Goal: Navigation & Orientation: Find specific page/section

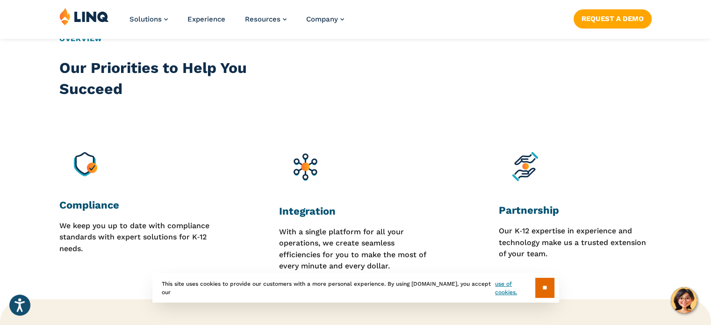
scroll to position [795, 0]
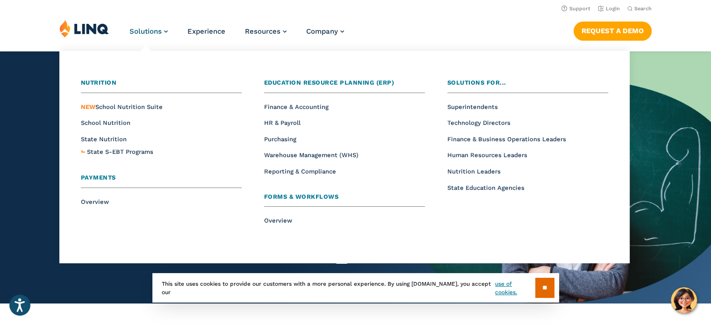
click at [100, 177] on span "Payments" at bounding box center [98, 177] width 35 height 7
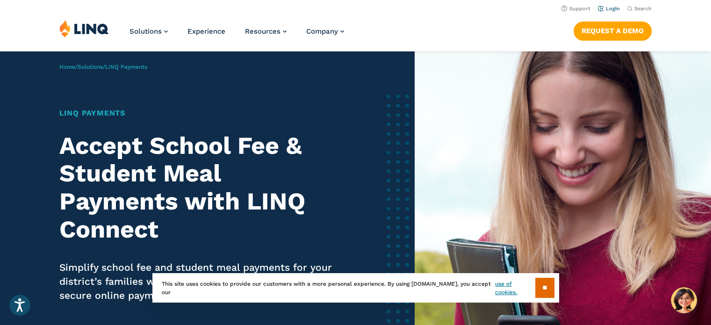
click at [609, 6] on link "Login" at bounding box center [609, 9] width 22 height 6
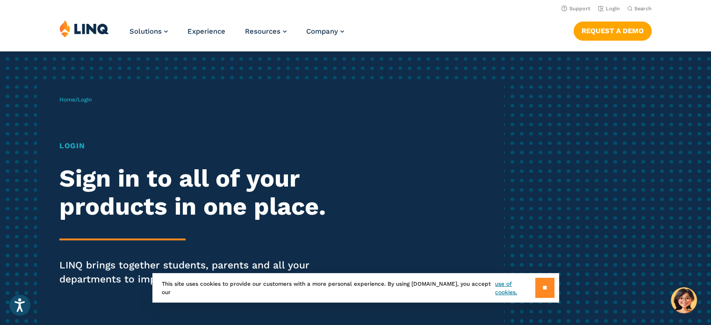
click at [544, 287] on input "**" at bounding box center [544, 288] width 19 height 20
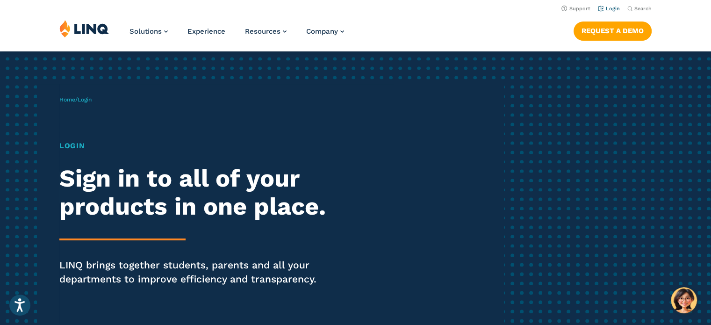
click at [615, 9] on link "Login" at bounding box center [609, 9] width 22 height 6
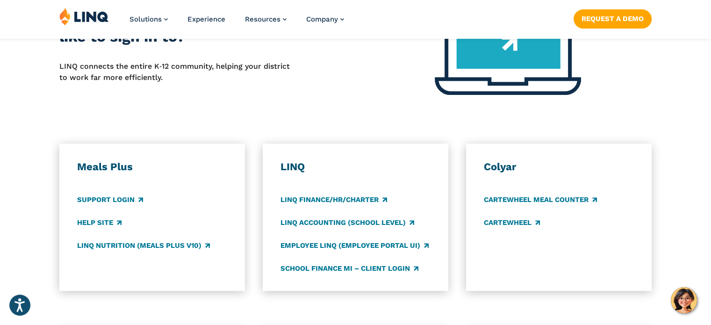
scroll to position [421, 0]
click at [110, 245] on link "LINQ Nutrition (Meals Plus v10)" at bounding box center [143, 245] width 133 height 10
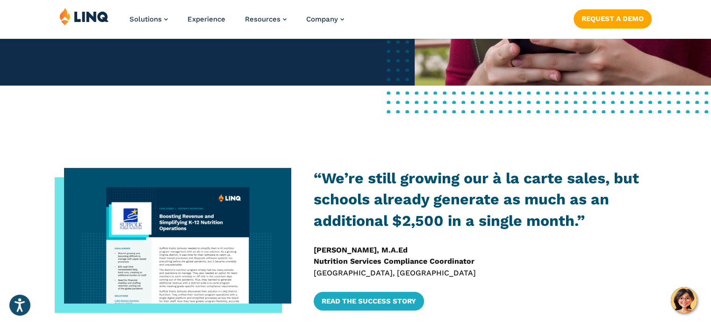
scroll to position [327, 0]
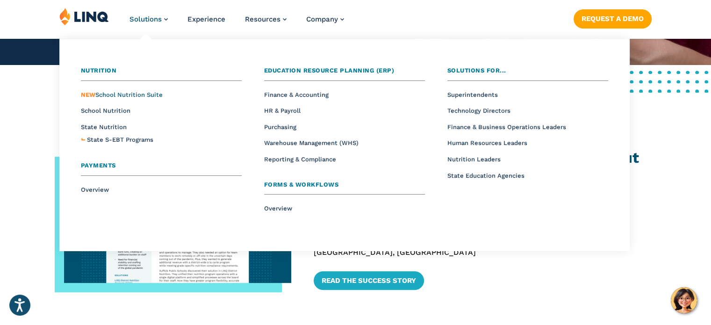
click at [125, 93] on span "NEW School Nutrition Suite" at bounding box center [122, 94] width 82 height 7
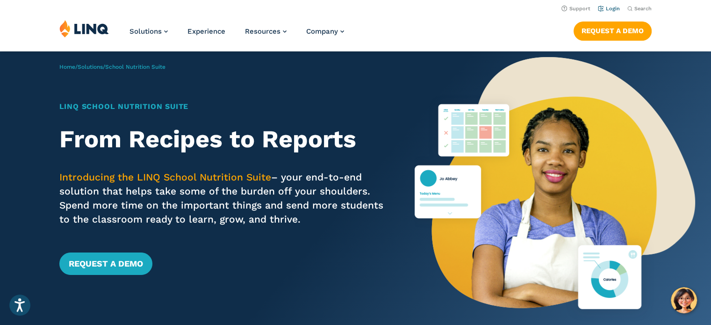
click at [612, 10] on link "Login" at bounding box center [609, 9] width 22 height 6
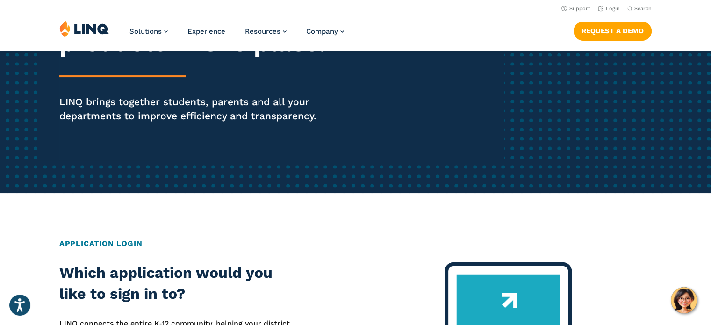
scroll to position [47, 0]
